Goal: Obtain resource: Download file/media

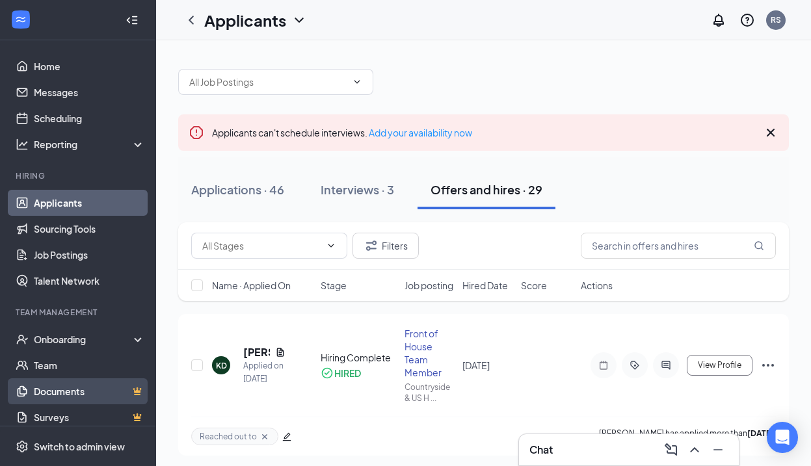
click at [89, 389] on link "Documents" at bounding box center [89, 391] width 111 height 26
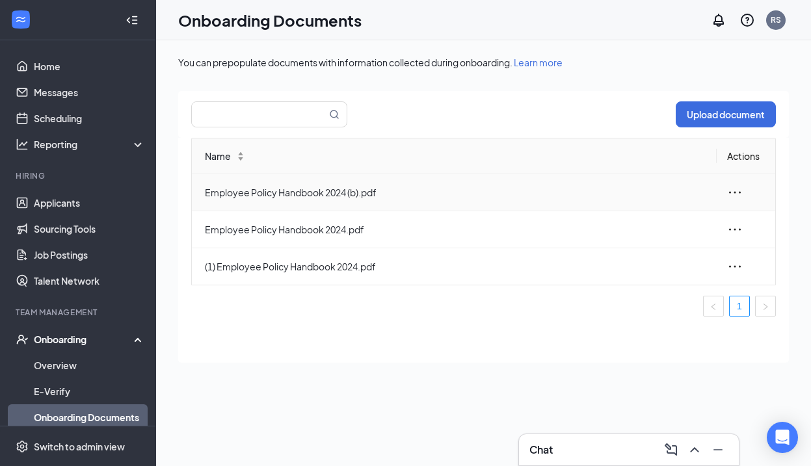
click at [737, 191] on icon "ellipsis" at bounding box center [735, 193] width 16 height 16
click at [664, 221] on div "View and download" at bounding box center [664, 223] width 140 height 16
